Goal: Task Accomplishment & Management: Manage account settings

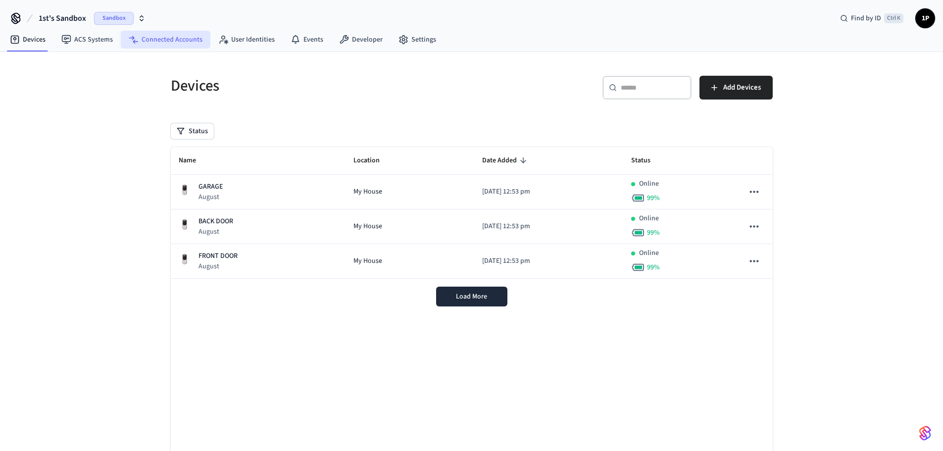
click at [156, 41] on link "Connected Accounts" at bounding box center [166, 40] width 90 height 18
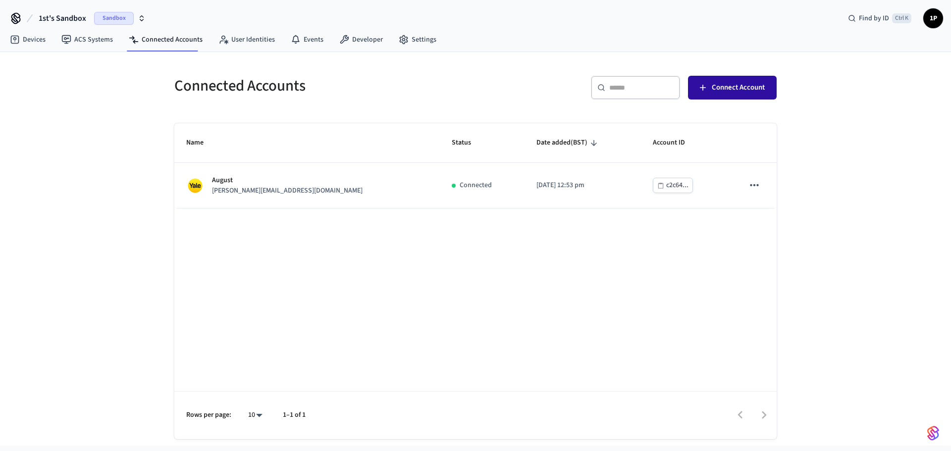
click at [751, 83] on span "Connect Account" at bounding box center [738, 87] width 53 height 13
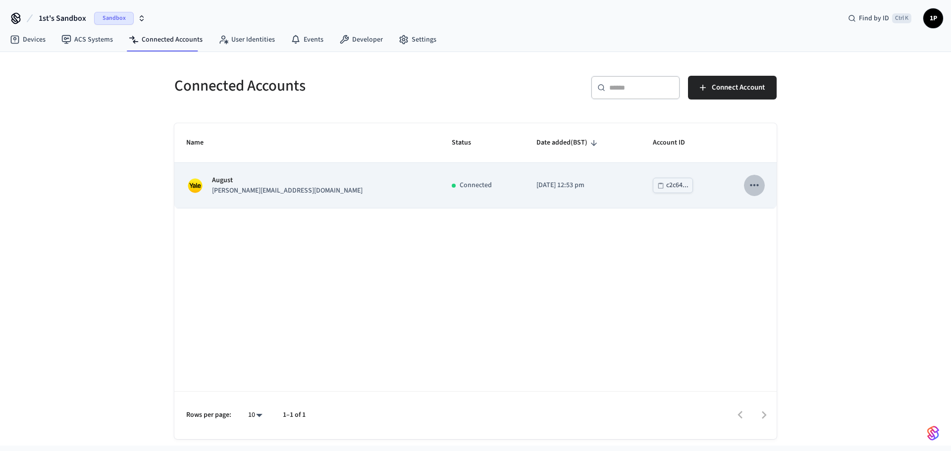
click at [753, 185] on icon "sticky table" at bounding box center [754, 185] width 13 height 13
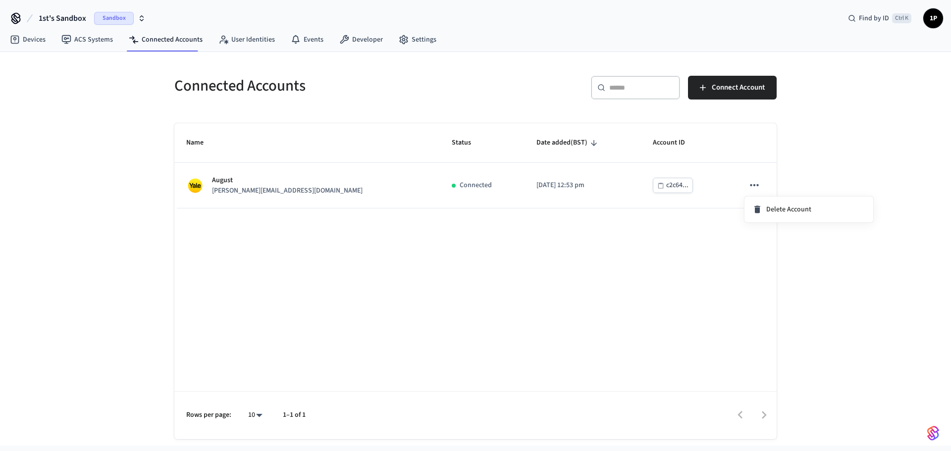
drag, startPoint x: 772, startPoint y: 210, endPoint x: 49, endPoint y: 46, distance: 741.0
click at [23, 41] on div at bounding box center [475, 225] width 951 height 451
click at [36, 40] on link "Devices" at bounding box center [27, 40] width 51 height 18
